Goal: Task Accomplishment & Management: Manage account settings

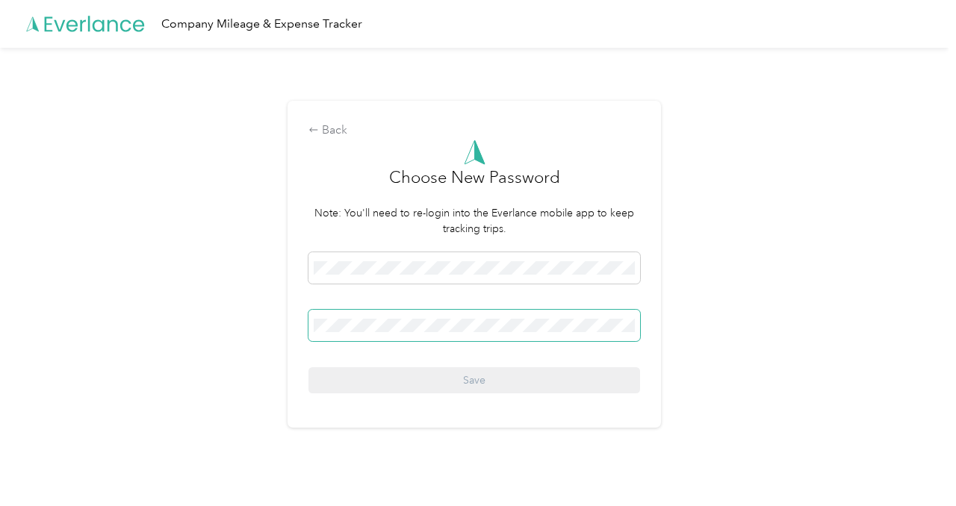
click at [414, 333] on span at bounding box center [474, 325] width 332 height 31
click at [405, 313] on span at bounding box center [474, 325] width 332 height 31
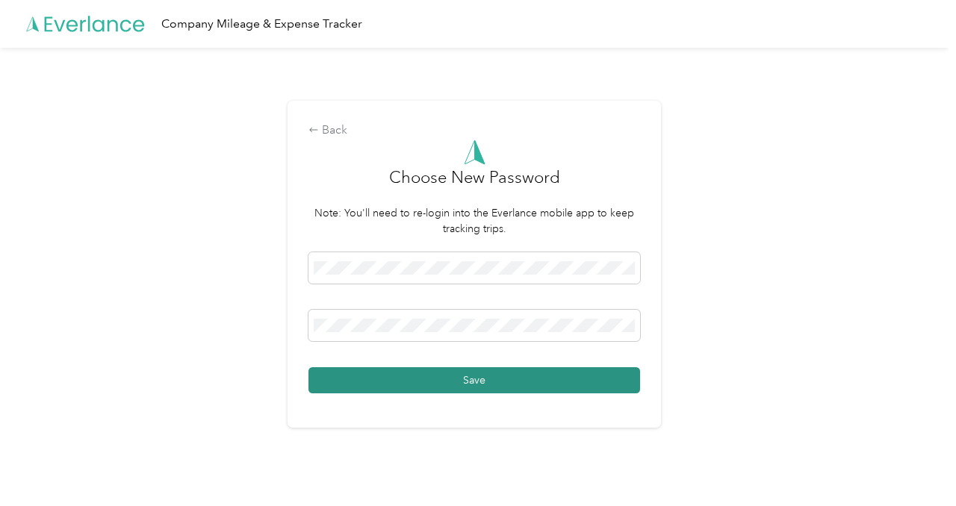
click at [489, 380] on button "Save" at bounding box center [474, 380] width 332 height 26
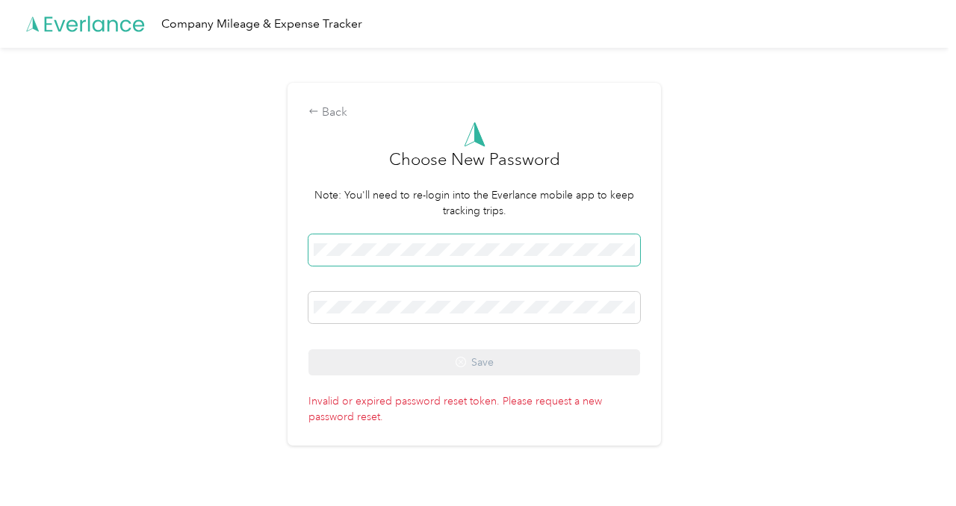
click at [435, 258] on span at bounding box center [474, 250] width 332 height 31
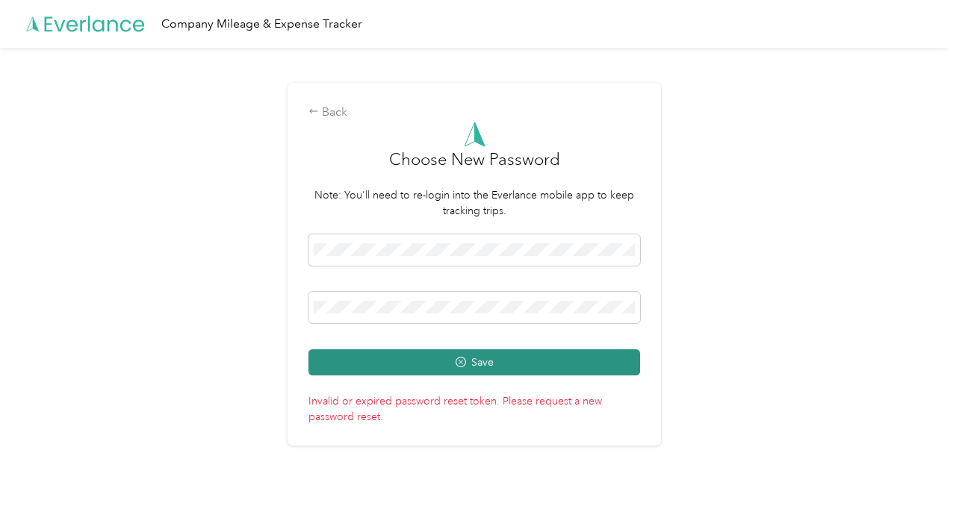
click at [506, 366] on button "Save" at bounding box center [474, 363] width 332 height 26
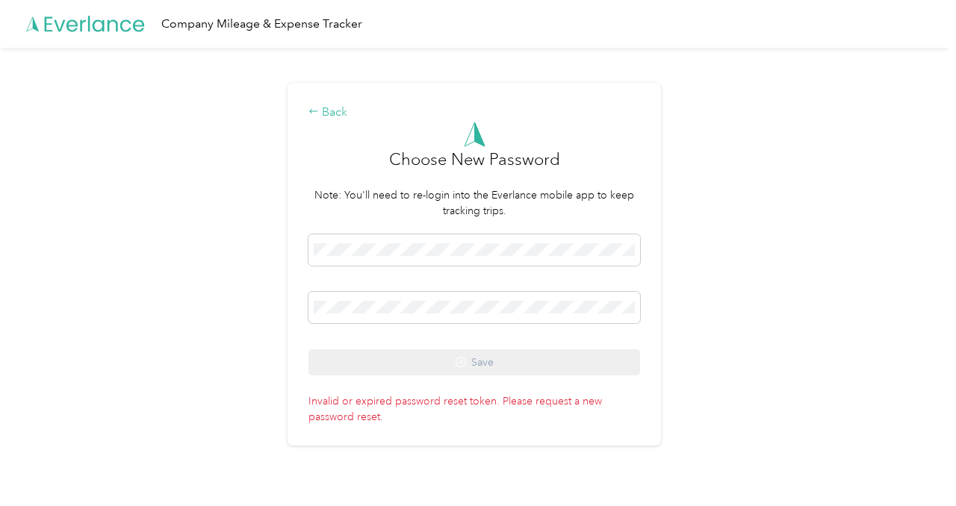
click at [337, 109] on div "Back" at bounding box center [474, 113] width 332 height 18
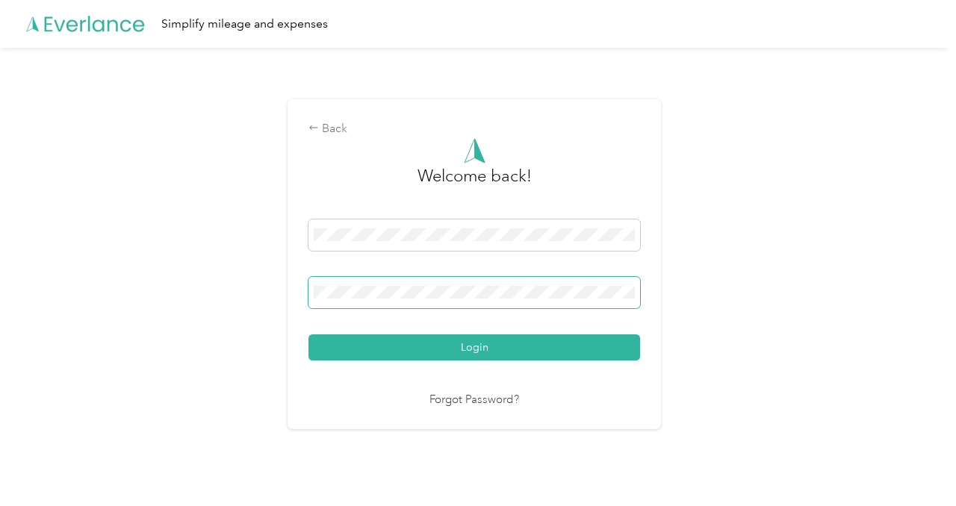
click at [423, 301] on span at bounding box center [474, 292] width 332 height 31
click at [308, 335] on button "Login" at bounding box center [474, 348] width 332 height 26
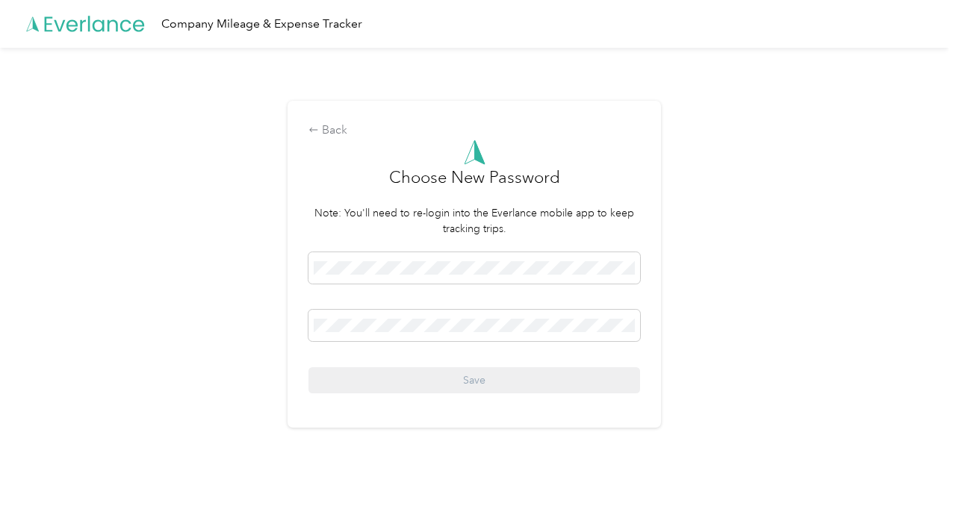
click at [265, 25] on div "Company Mileage & Expense Tracker" at bounding box center [261, 24] width 201 height 19
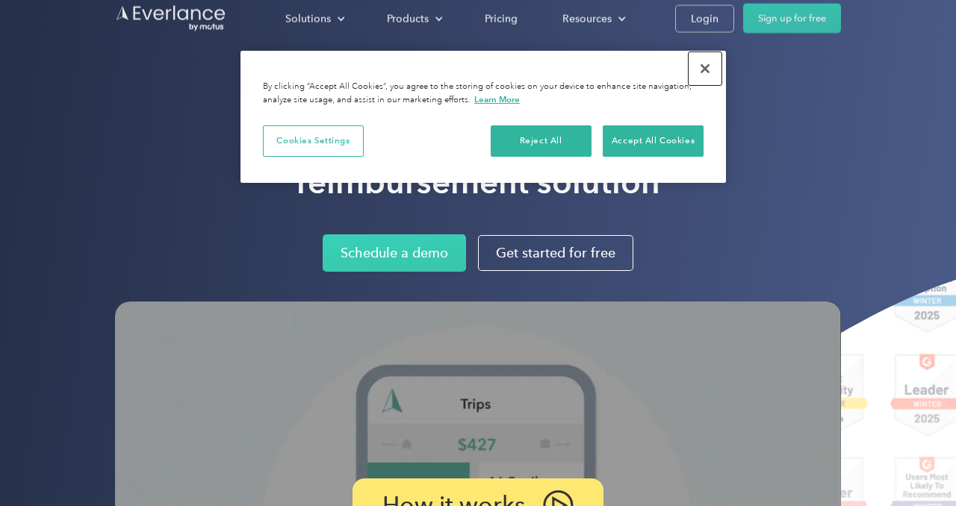
click at [703, 69] on button "Close" at bounding box center [705, 68] width 33 height 33
